Goal: Information Seeking & Learning: Learn about a topic

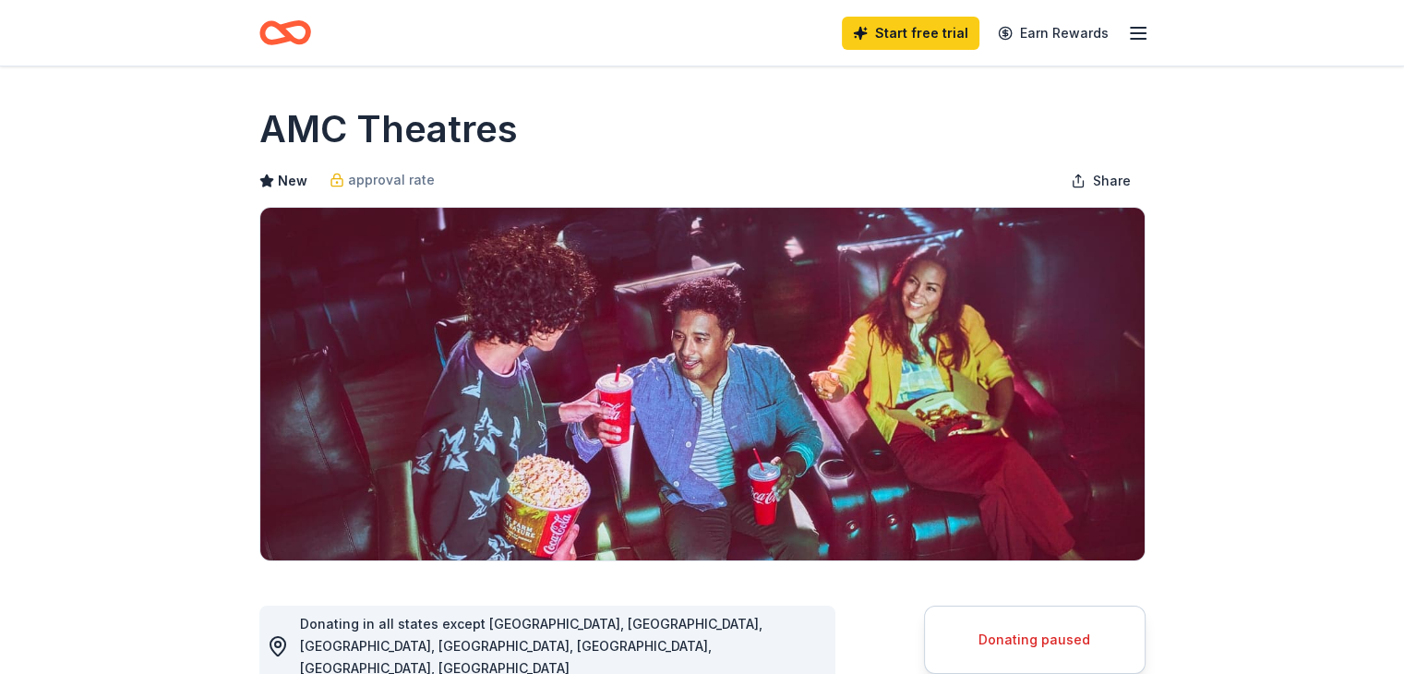
click at [283, 35] on icon "Home" at bounding box center [293, 32] width 29 height 18
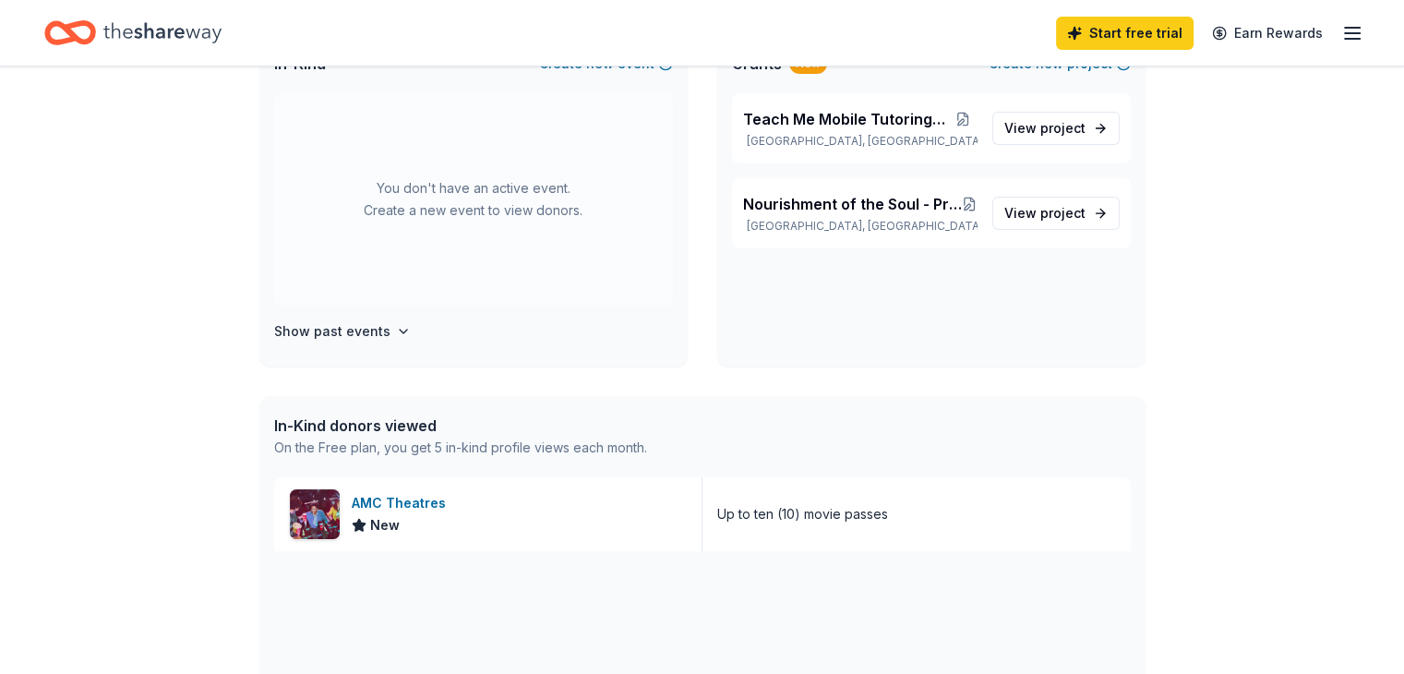
scroll to position [156, 0]
click at [917, 126] on span "Teach Me Mobile Tutoring and More" at bounding box center [846, 121] width 206 height 22
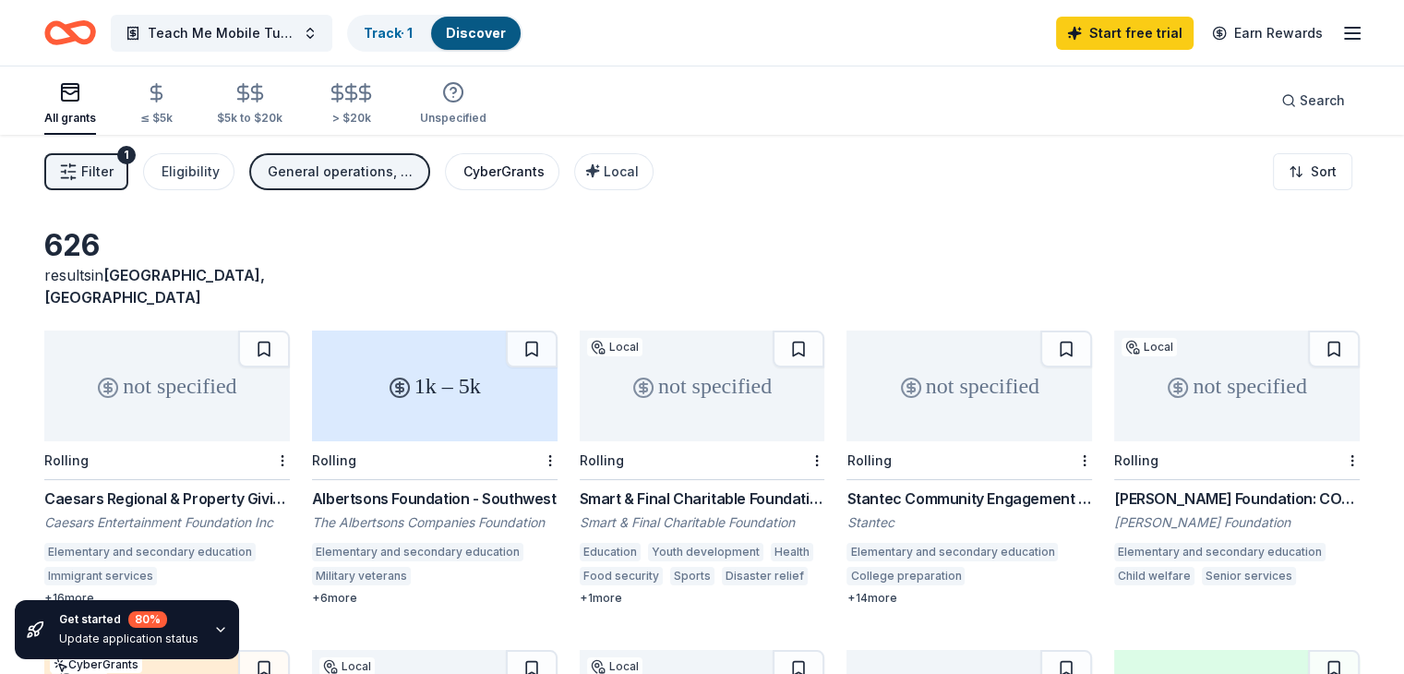
click at [509, 166] on div "CyberGrants" at bounding box center [503, 172] width 81 height 22
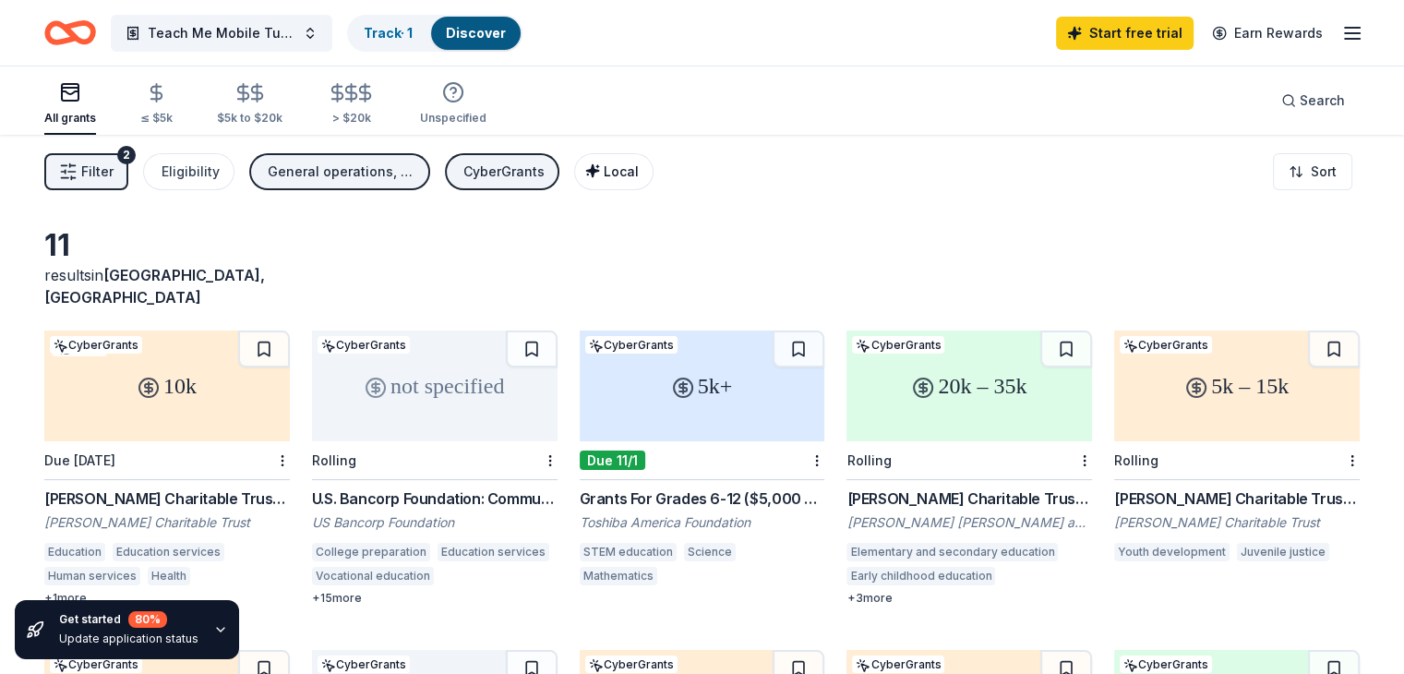
click at [639, 174] on span "Local" at bounding box center [620, 171] width 35 height 16
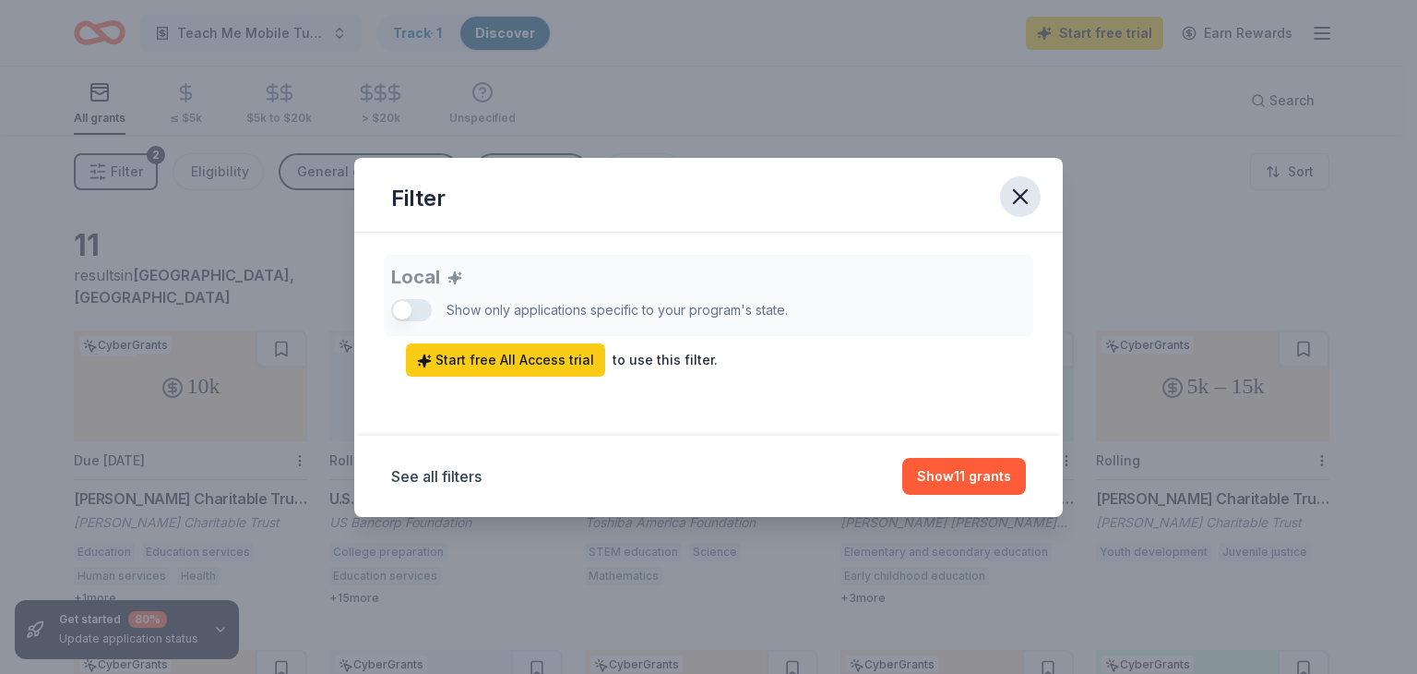
click at [1018, 192] on icon "button" at bounding box center [1020, 196] width 13 height 13
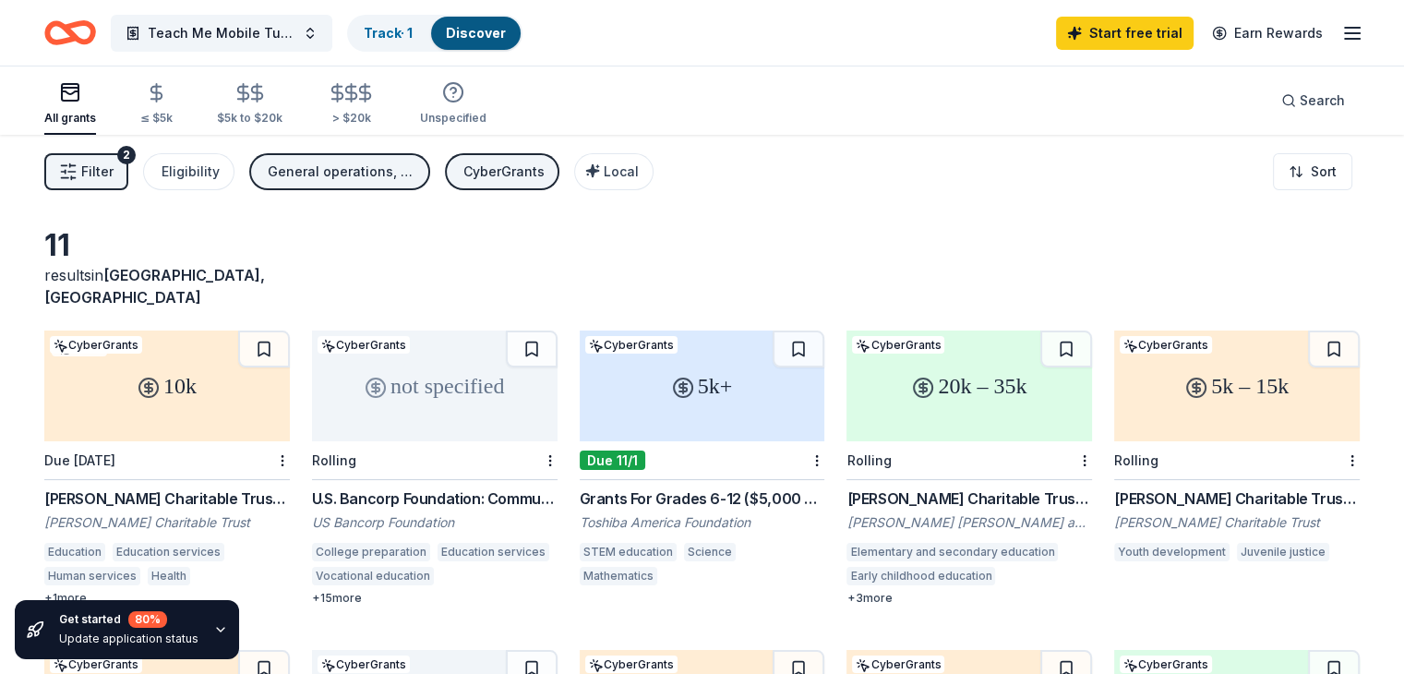
click at [365, 162] on div "General operations, Education" at bounding box center [342, 172] width 148 height 22
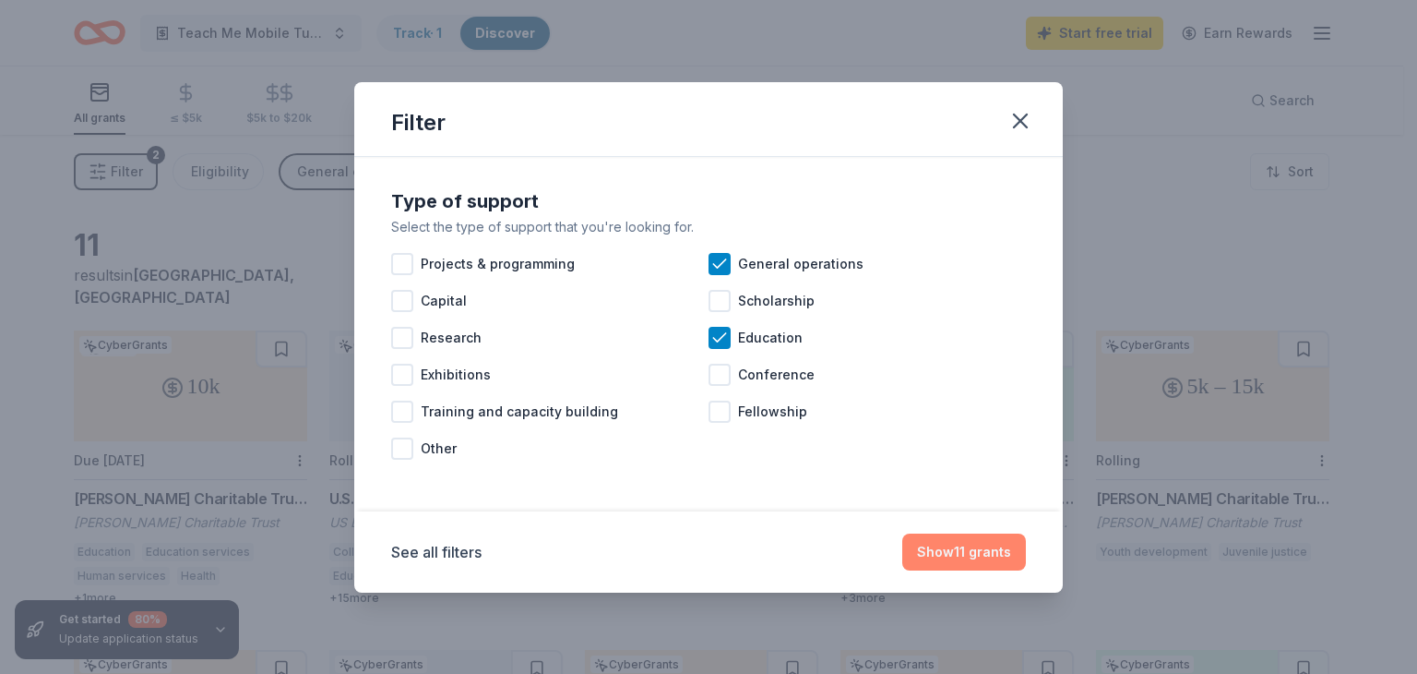
click at [950, 549] on button "Show 11 grants" at bounding box center [964, 551] width 124 height 37
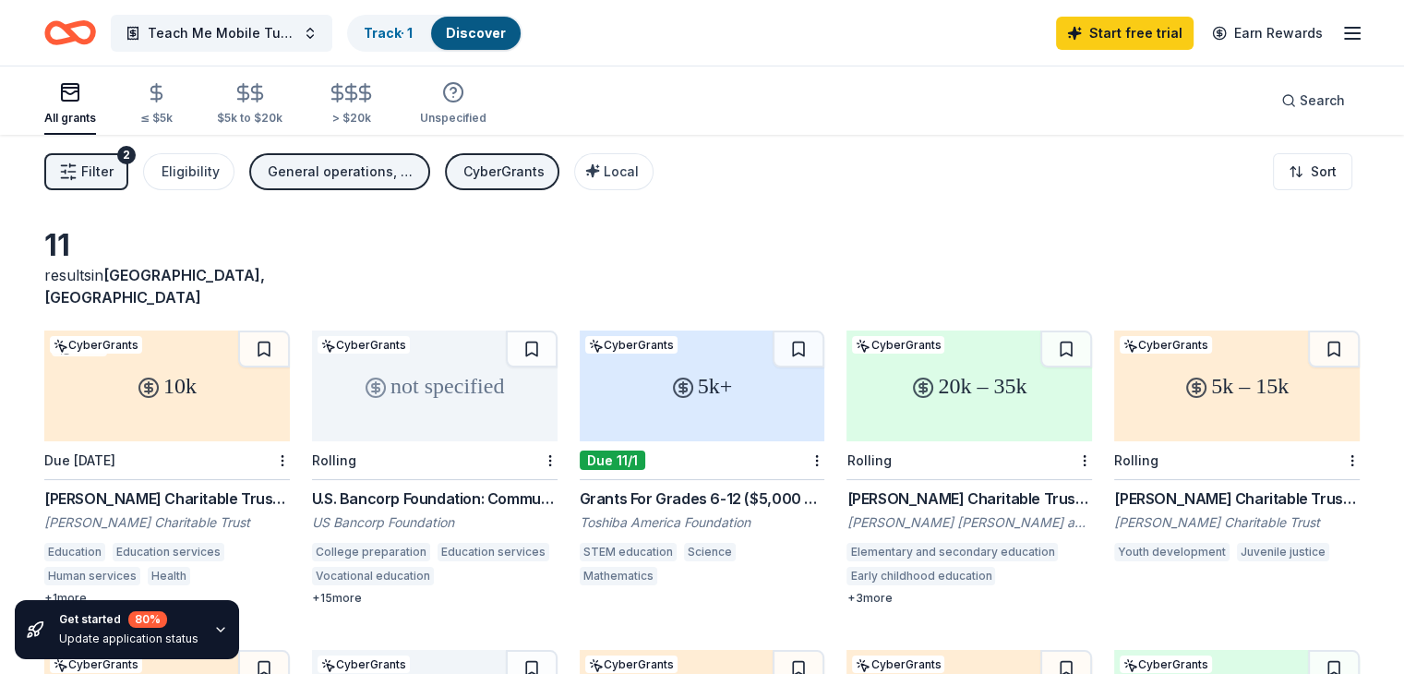
click at [721, 374] on div "5k+" at bounding box center [702, 385] width 245 height 111
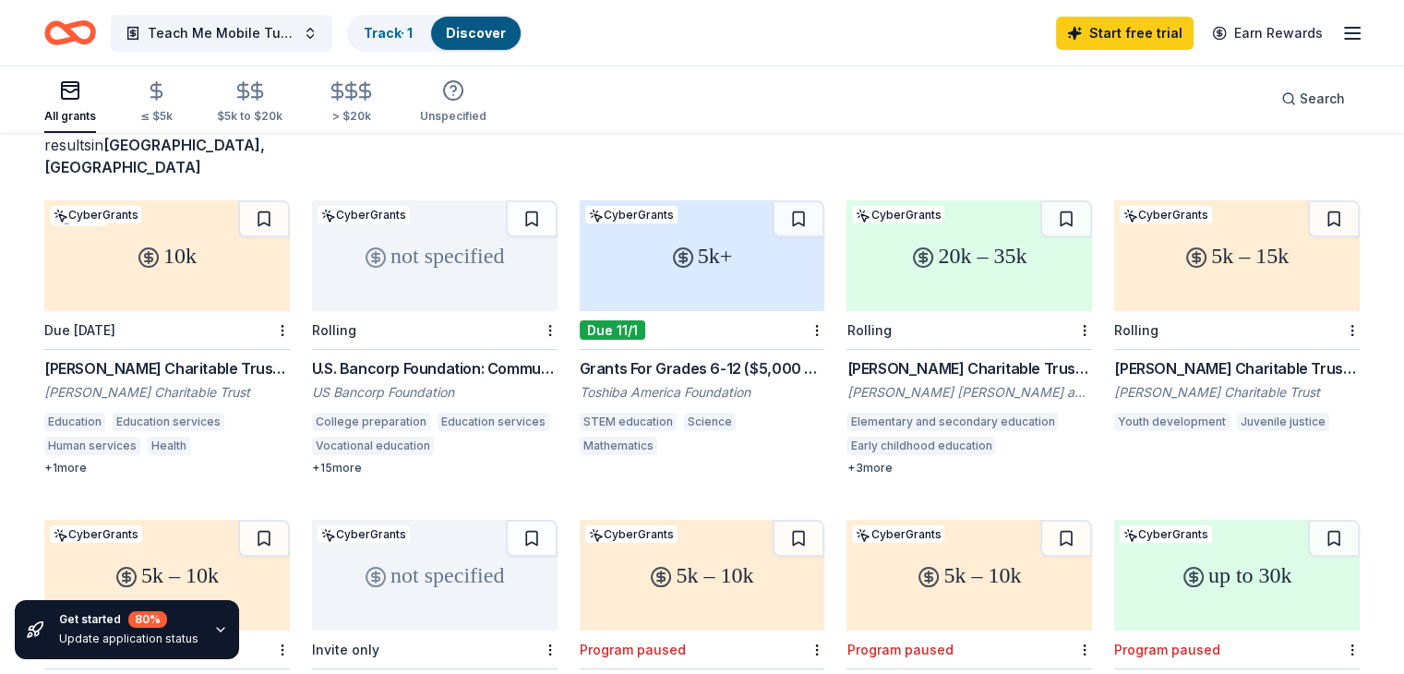
scroll to position [126, 0]
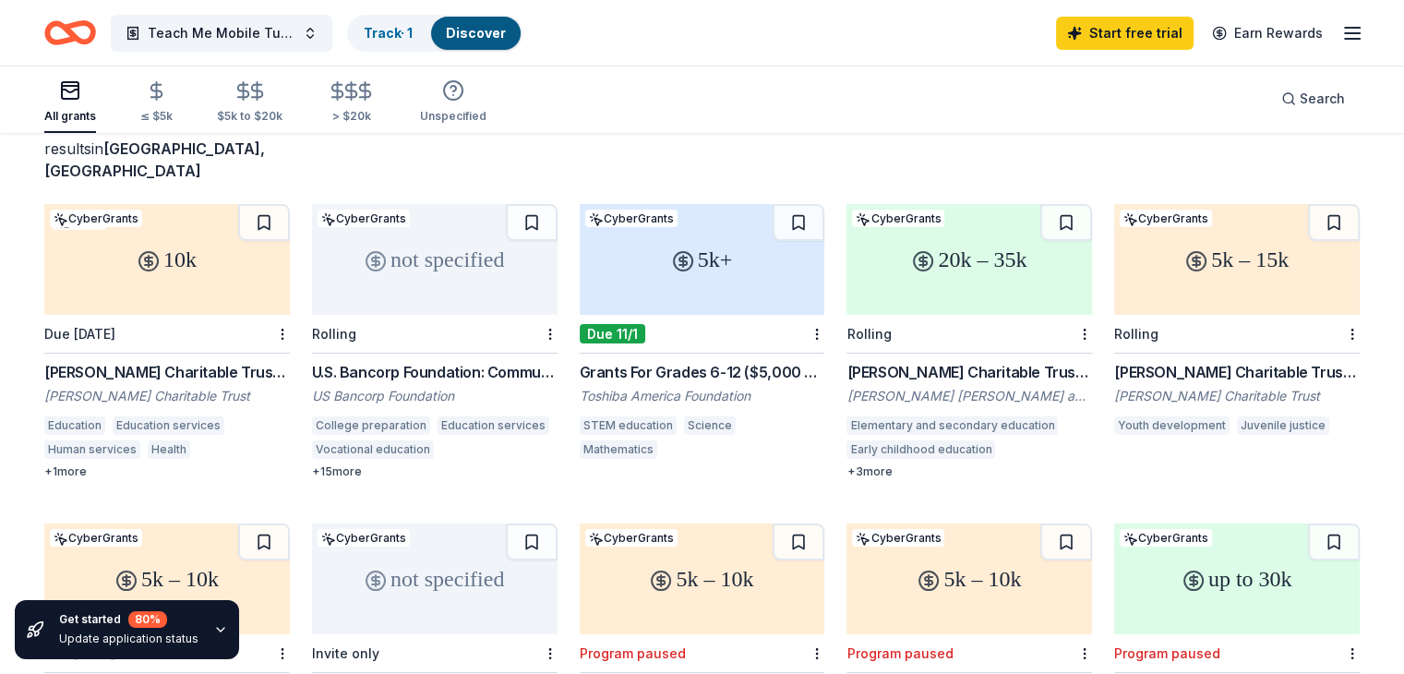
click at [1191, 234] on div "5k – 15k" at bounding box center [1236, 259] width 245 height 111
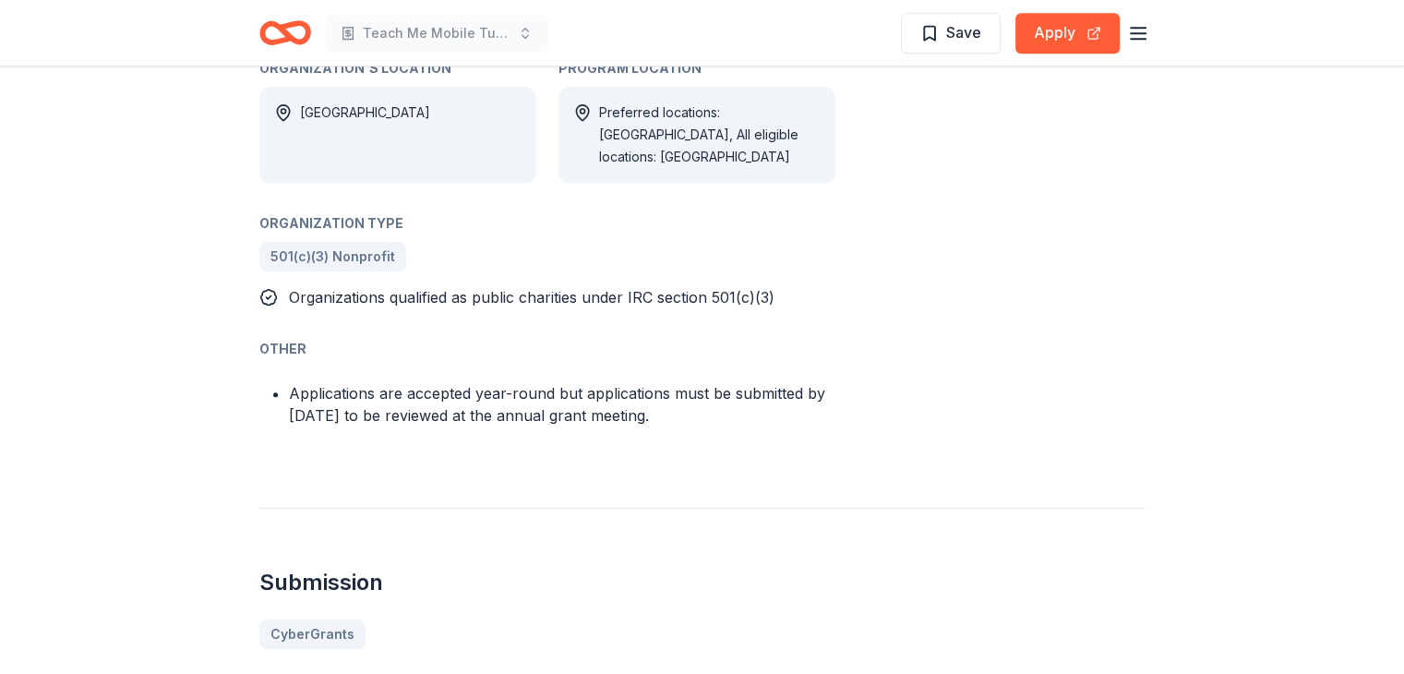
scroll to position [1195, 0]
